Goal: Task Accomplishment & Management: Manage account settings

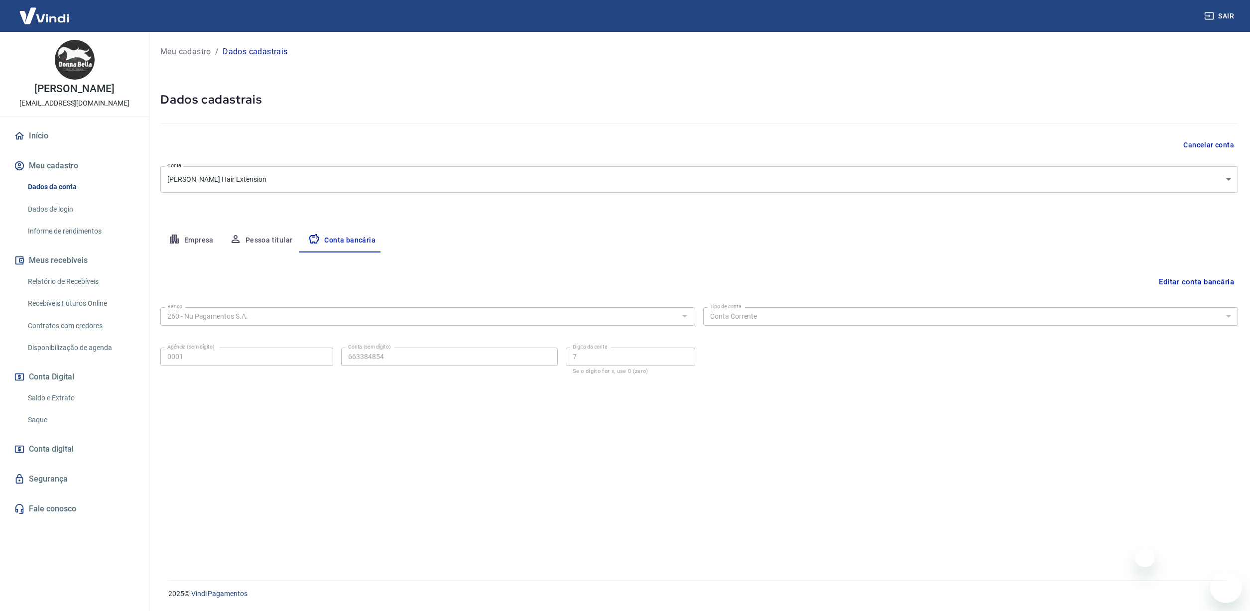
select select "1"
click at [37, 138] on link "Início" at bounding box center [74, 136] width 125 height 22
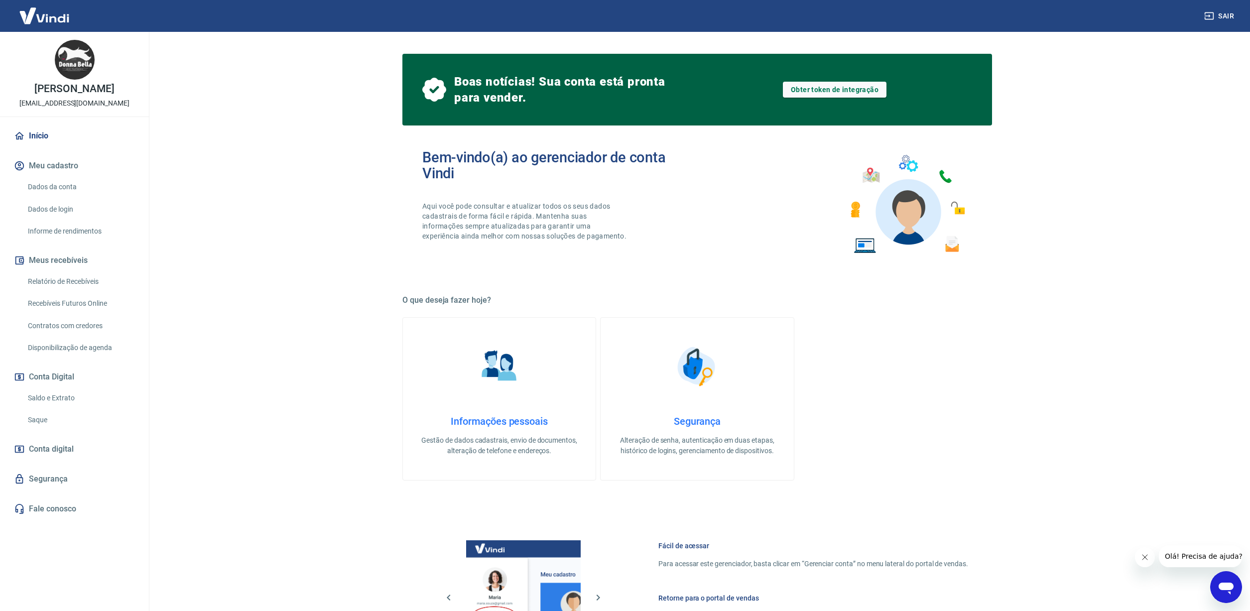
scroll to position [5, 0]
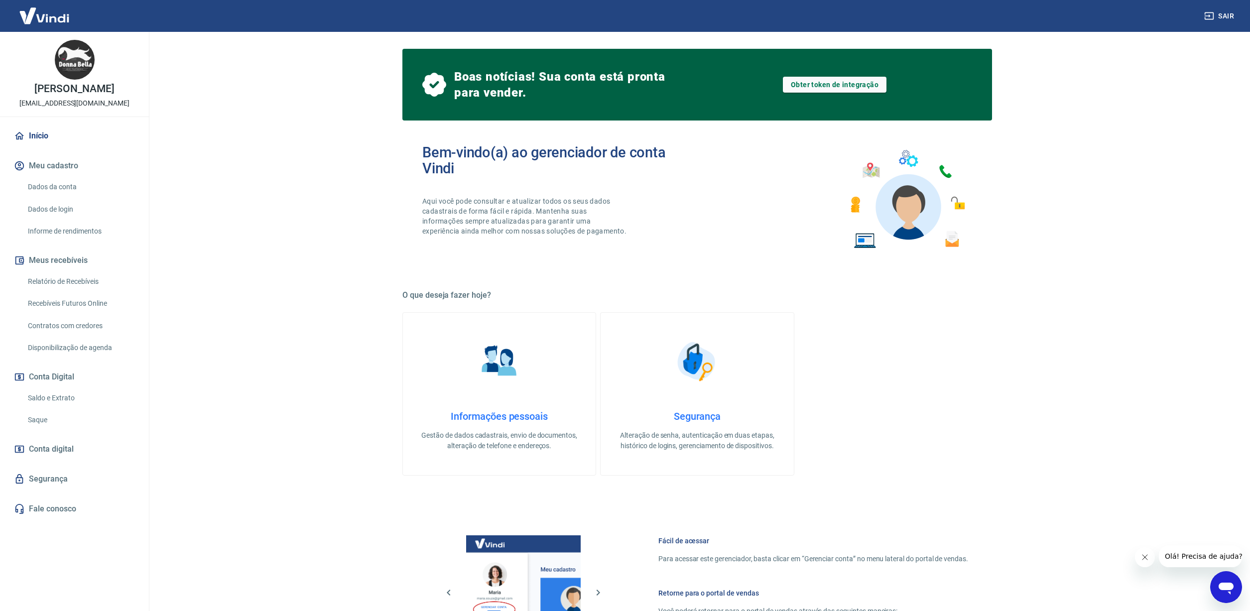
click at [71, 186] on link "Dados da conta" at bounding box center [80, 187] width 113 height 20
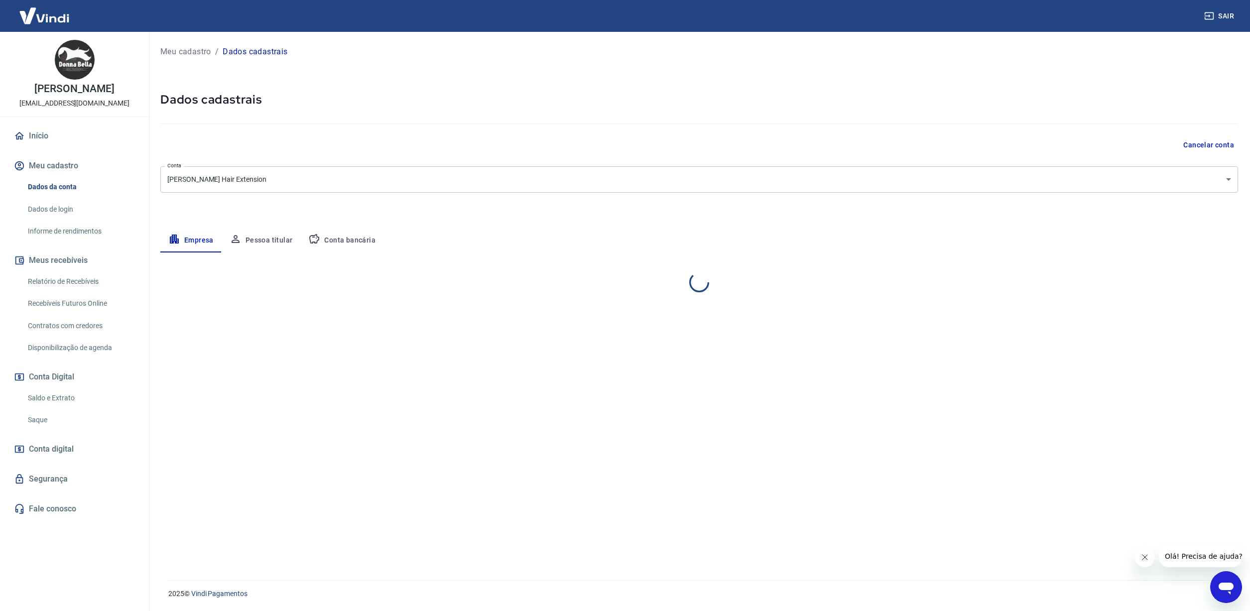
select select "RJ"
select select "business"
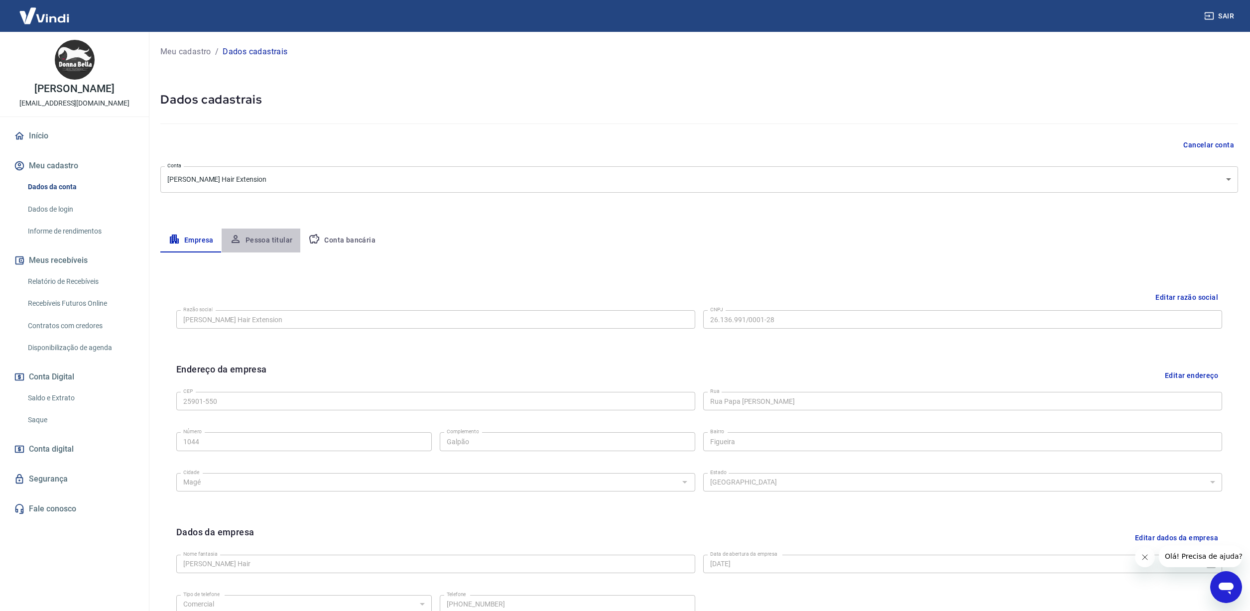
click at [266, 239] on button "Pessoa titular" at bounding box center [261, 241] width 79 height 24
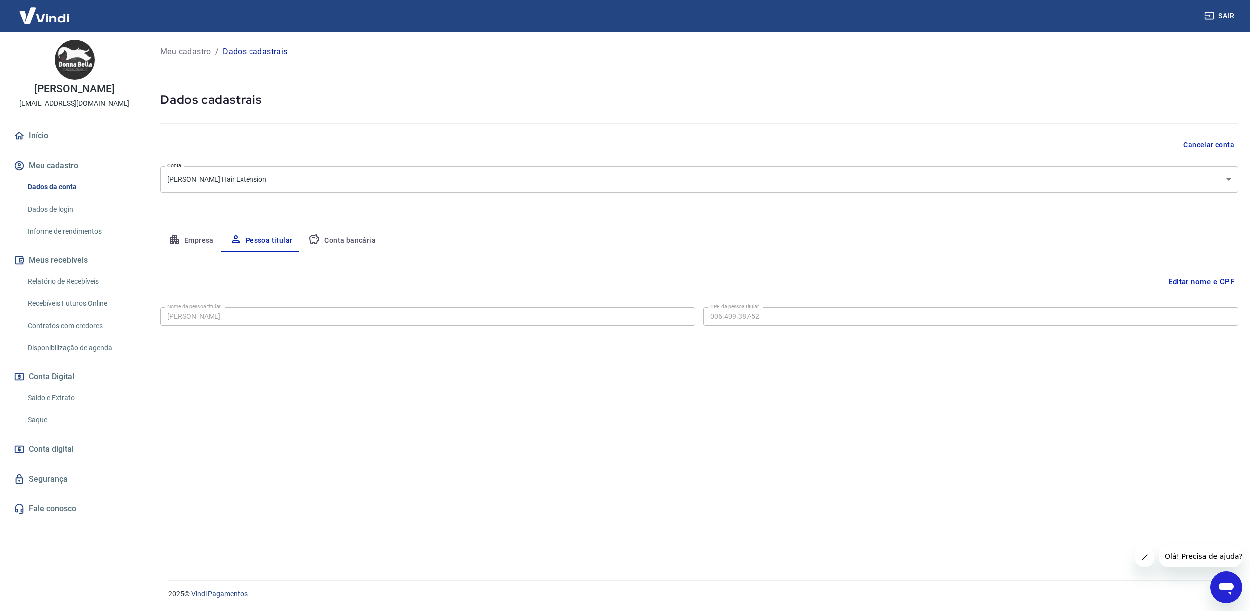
click at [345, 242] on button "Conta bancária" at bounding box center [341, 241] width 83 height 24
select select "1"
click at [188, 243] on button "Empresa" at bounding box center [190, 241] width 61 height 24
select select "RJ"
select select "business"
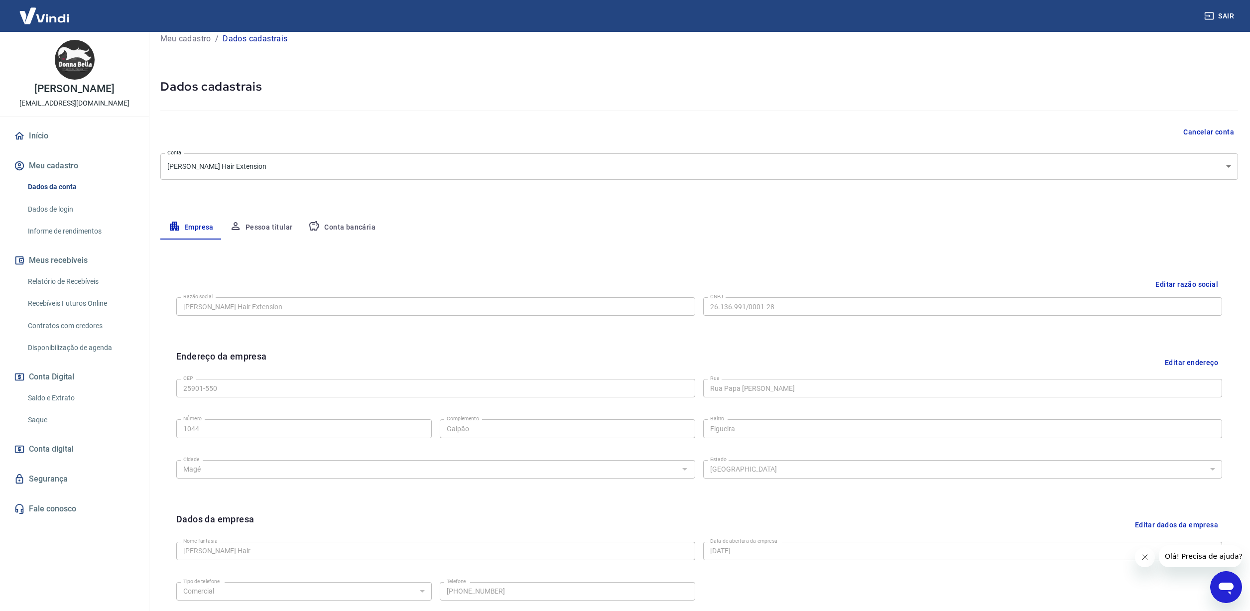
scroll to position [25, 0]
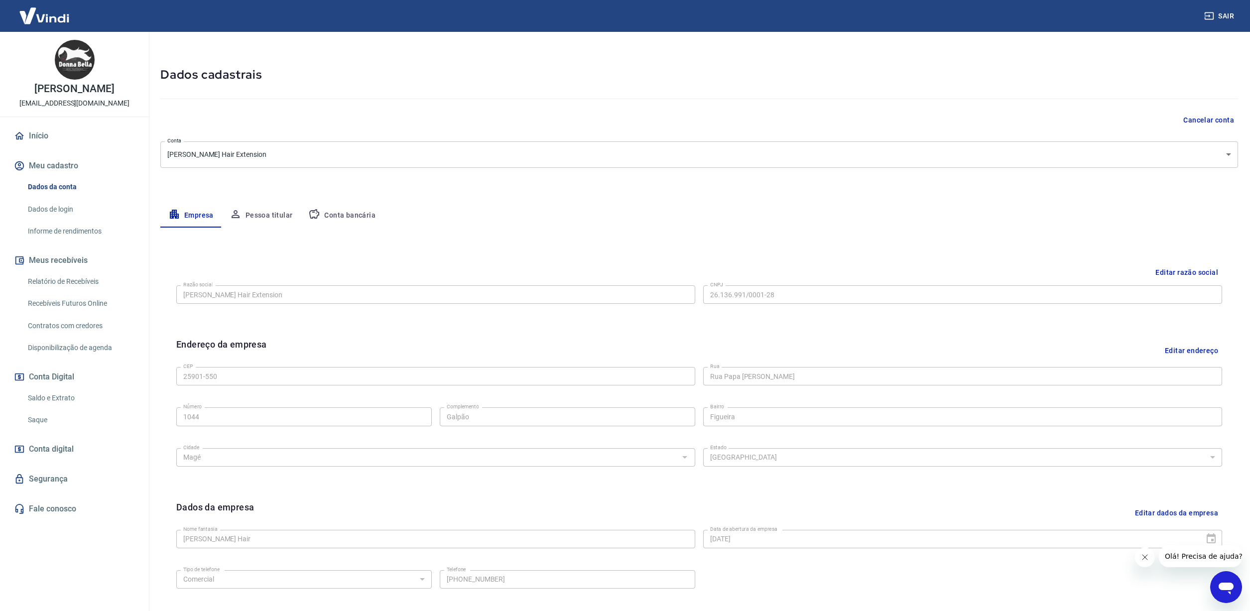
click at [87, 304] on link "Recebíveis Futuros Online" at bounding box center [80, 303] width 113 height 20
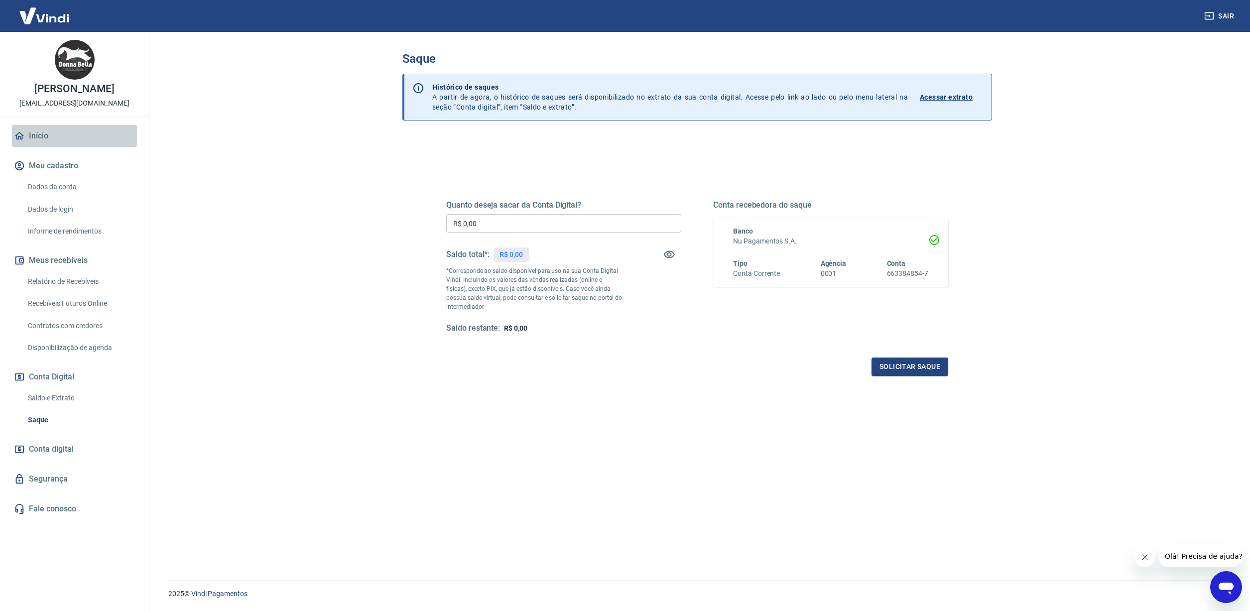
click at [43, 135] on link "Início" at bounding box center [74, 136] width 125 height 22
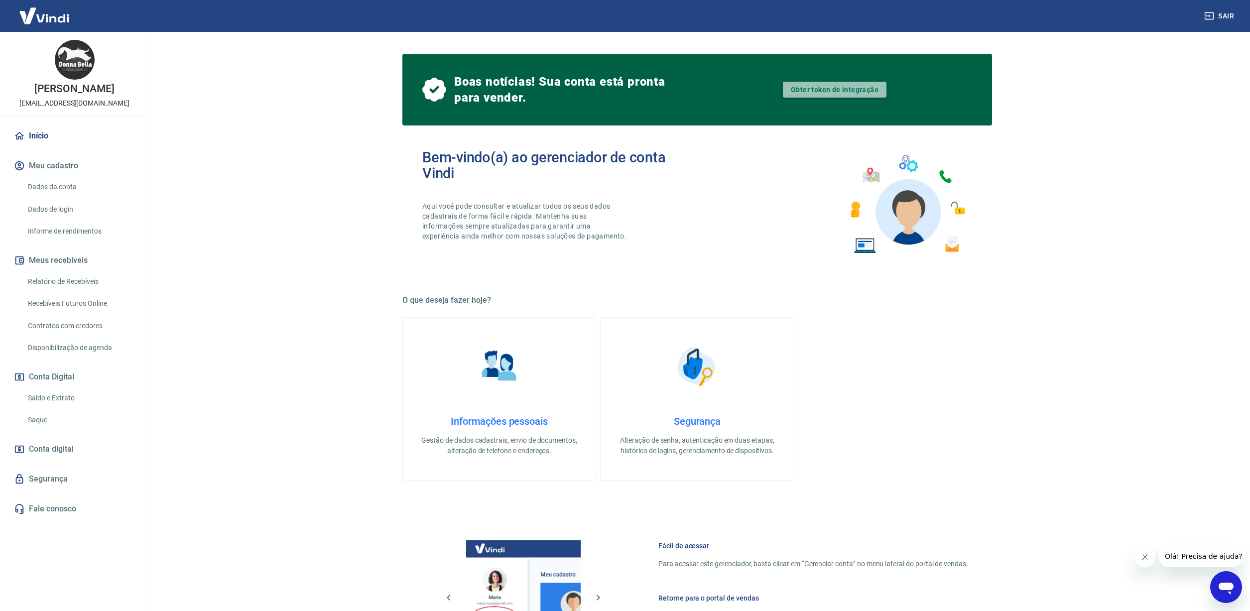
click at [837, 92] on link "Obter token de integração" at bounding box center [835, 90] width 104 height 16
